Goal: Transaction & Acquisition: Obtain resource

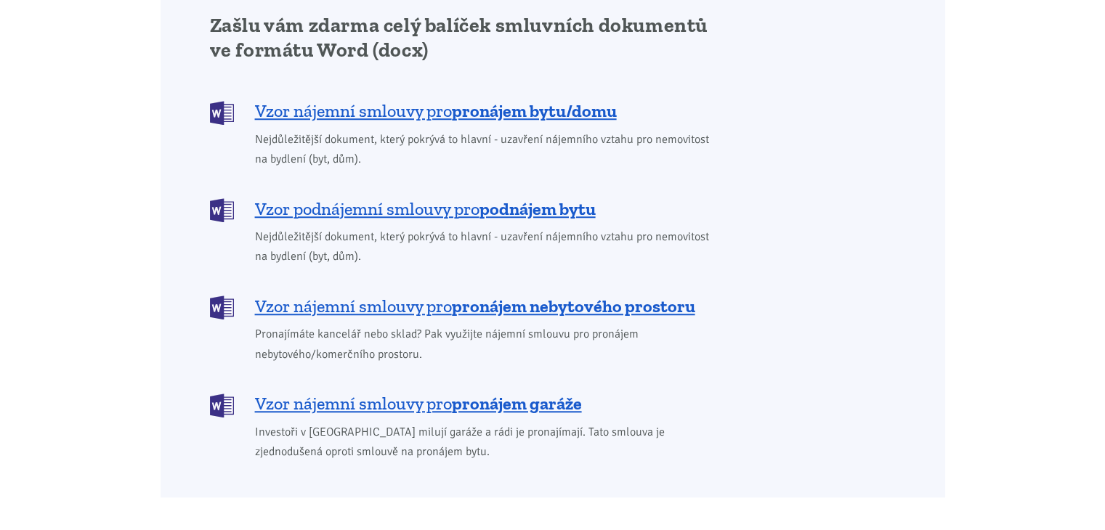
scroll to position [1235, 0]
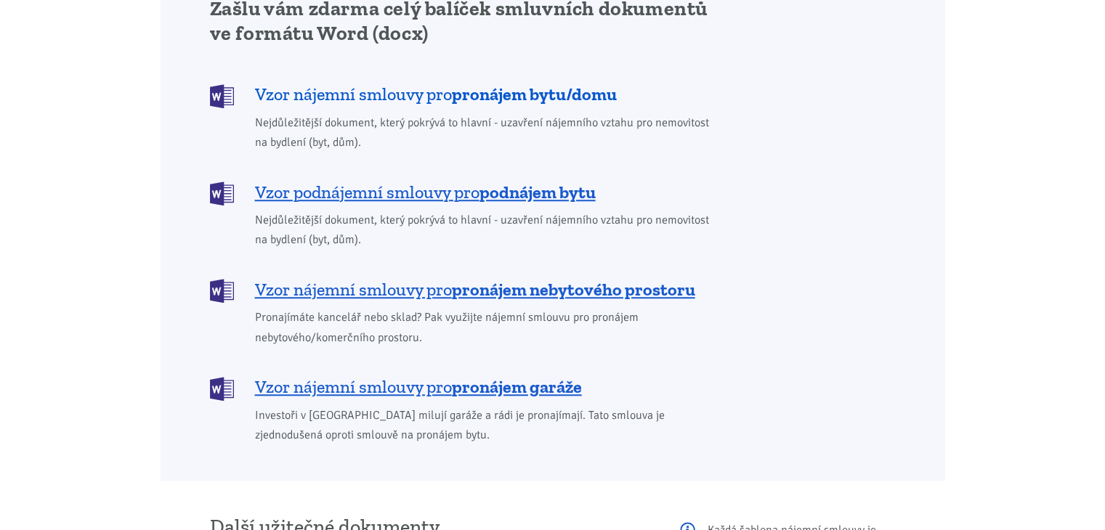
click at [360, 85] on span "Vzor nájemní smlouvy pro pronájem bytu/domu" at bounding box center [436, 94] width 362 height 23
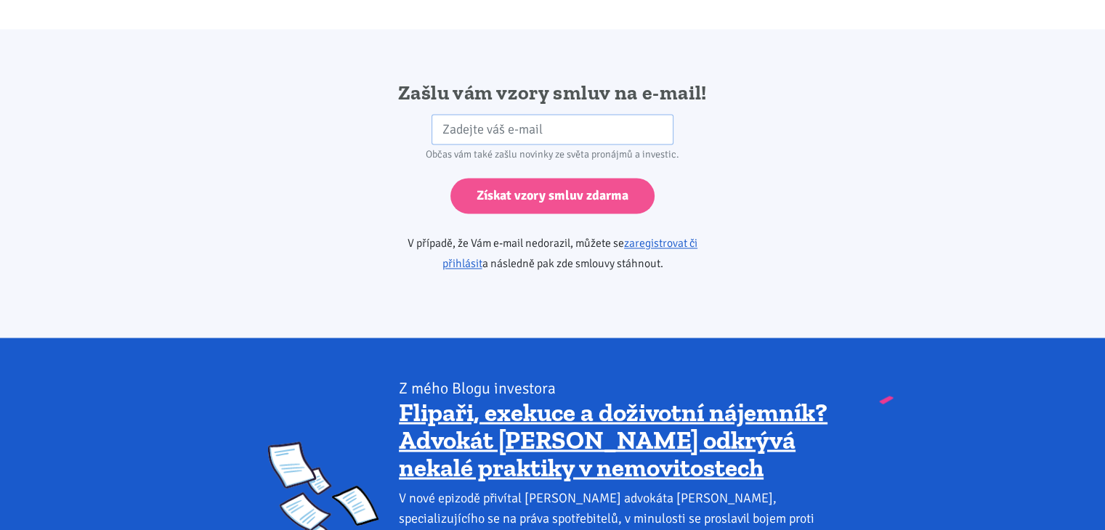
scroll to position [2427, 0]
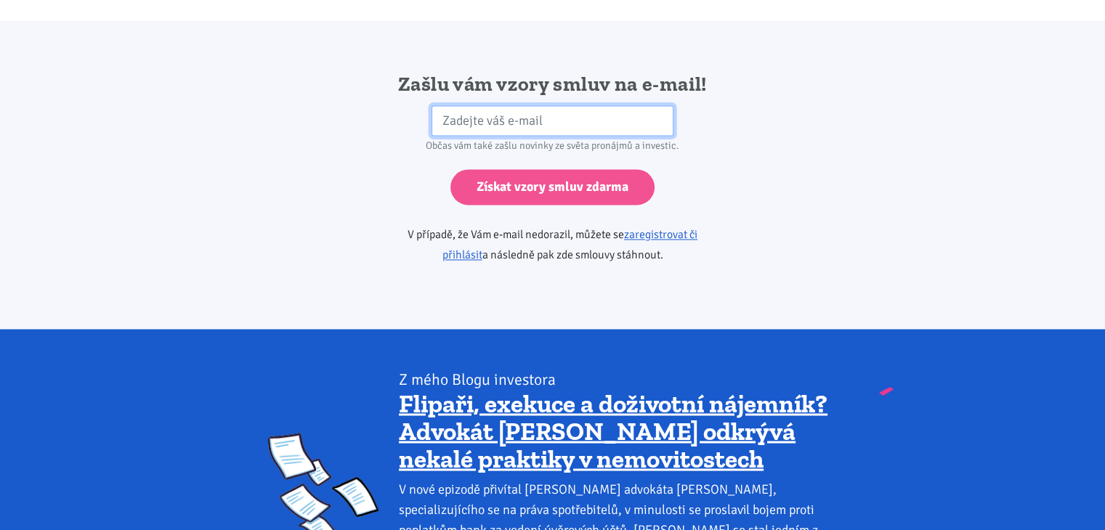
click at [480, 105] on input "email" at bounding box center [553, 120] width 242 height 31
type input "[EMAIL_ADDRESS][DOMAIN_NAME]"
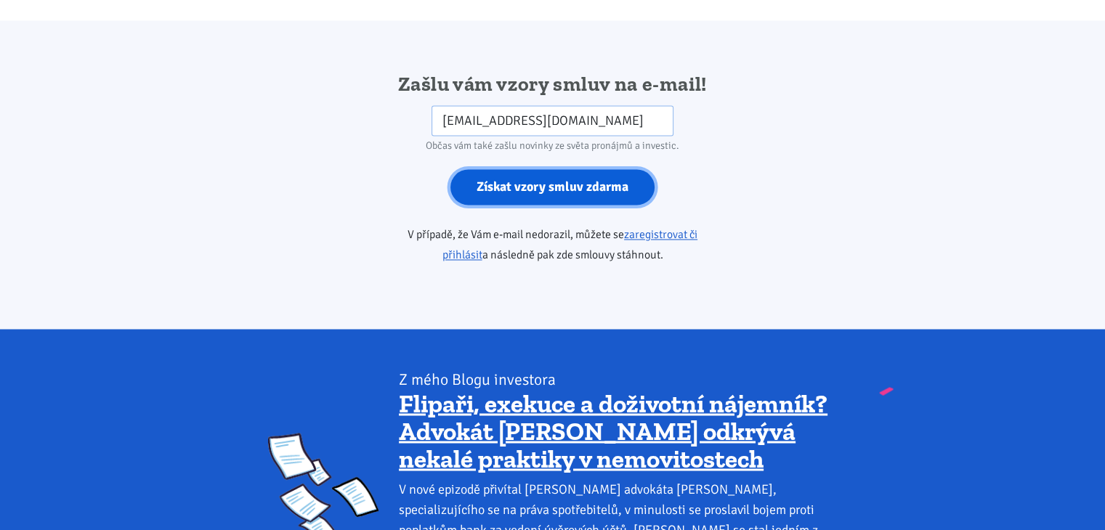
click at [541, 169] on input "Získat vzory smluv zdarma" at bounding box center [553, 187] width 204 height 36
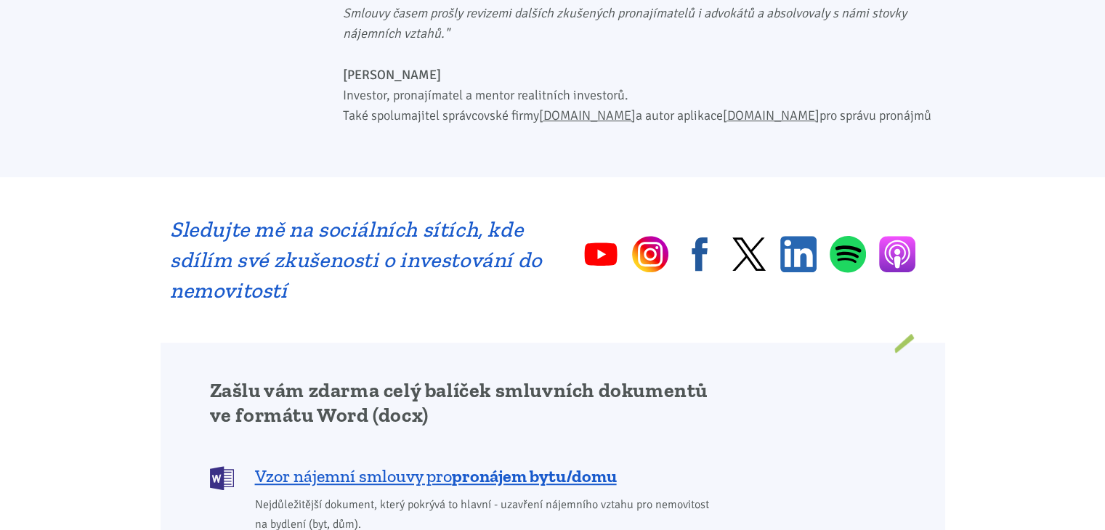
scroll to position [828, 0]
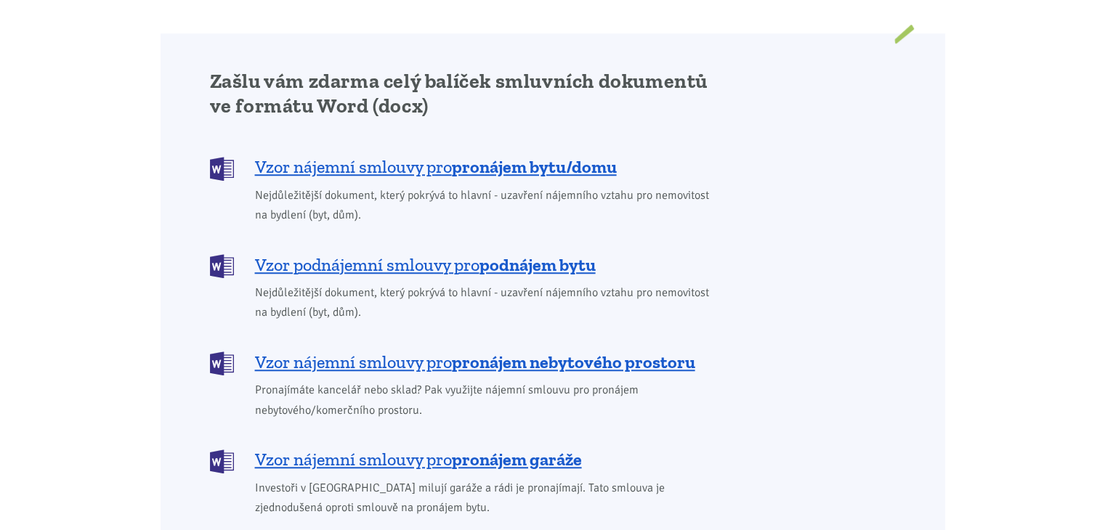
scroll to position [1235, 0]
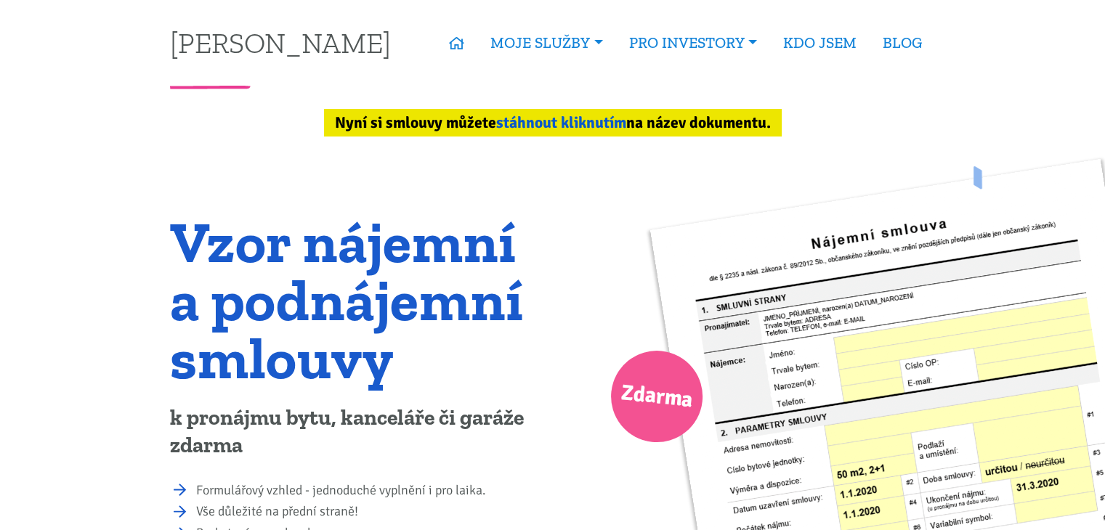
click at [557, 121] on link "stáhnout kliknutím" at bounding box center [561, 122] width 130 height 19
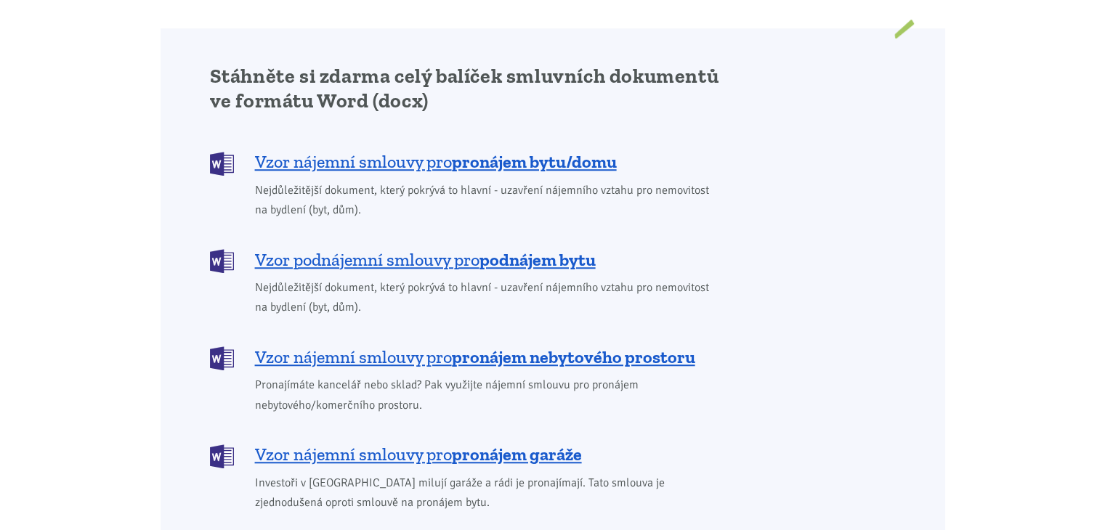
scroll to position [1223, 0]
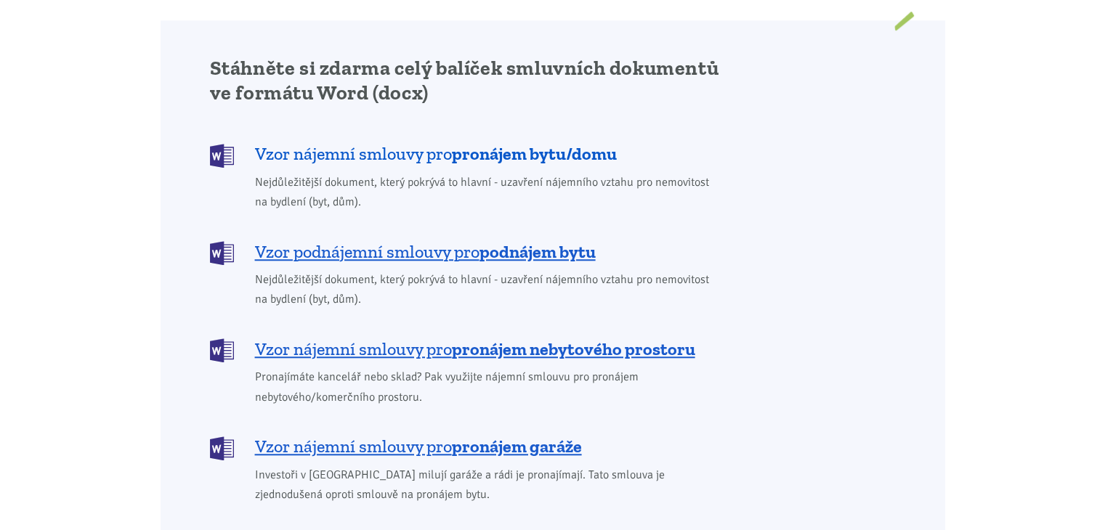
click at [412, 142] on span "Vzor nájemní smlouvy pro pronájem bytu/domu" at bounding box center [436, 153] width 362 height 23
